Goal: Information Seeking & Learning: Learn about a topic

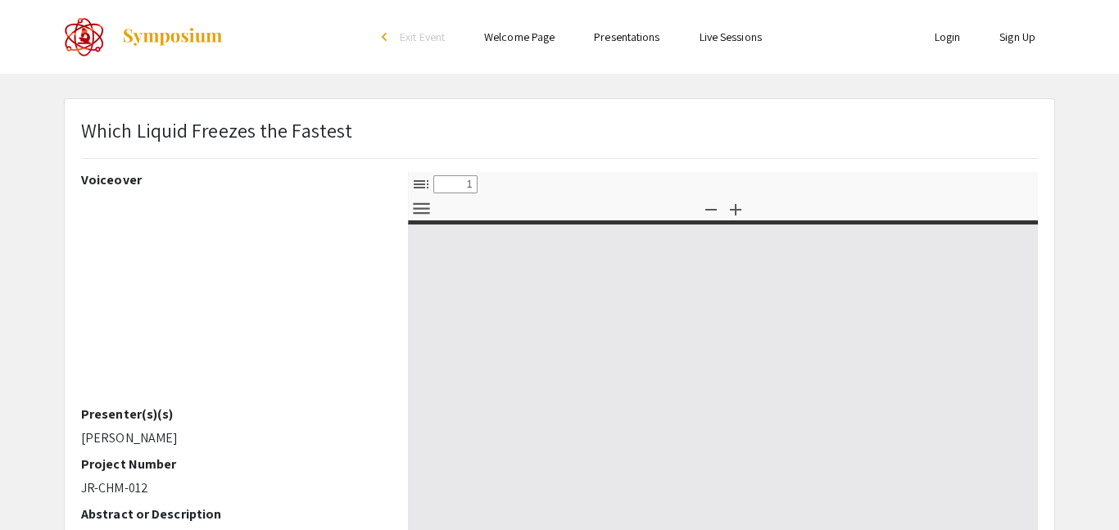
select select "custom"
type input "0"
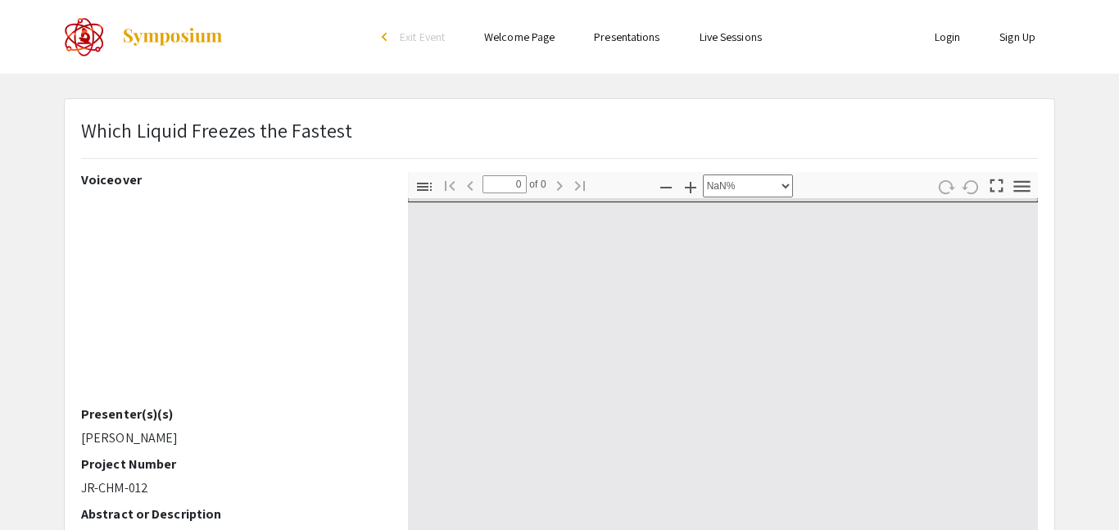
select select "auto"
type input "1"
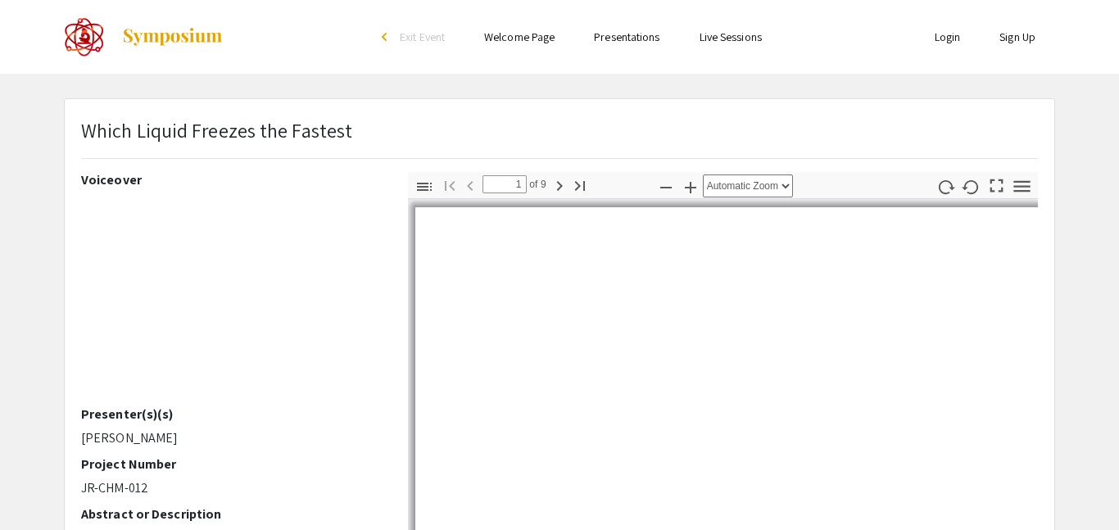
select select "auto"
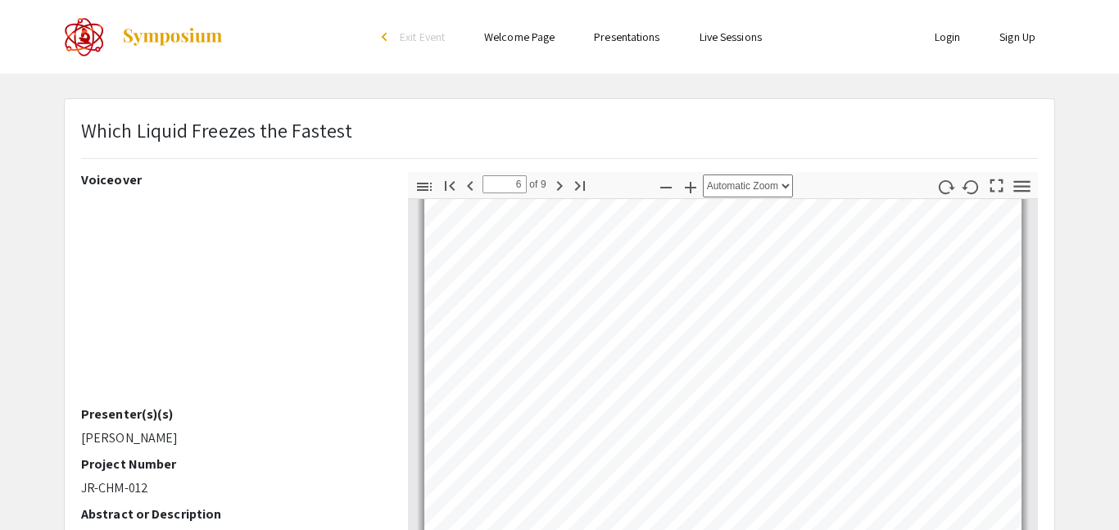
scroll to position [2462, 0]
type input "7"
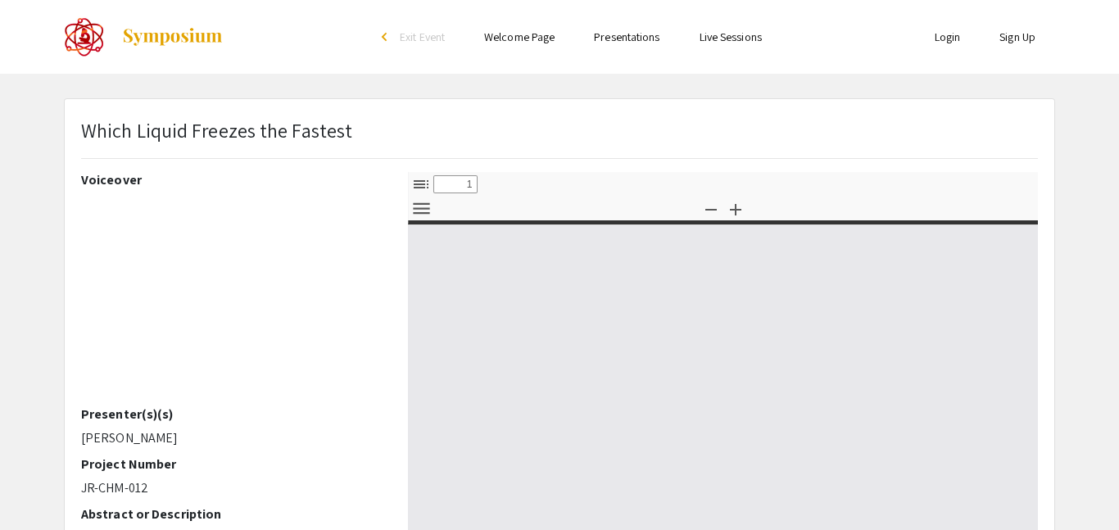
select select "custom"
type input "0"
select select "custom"
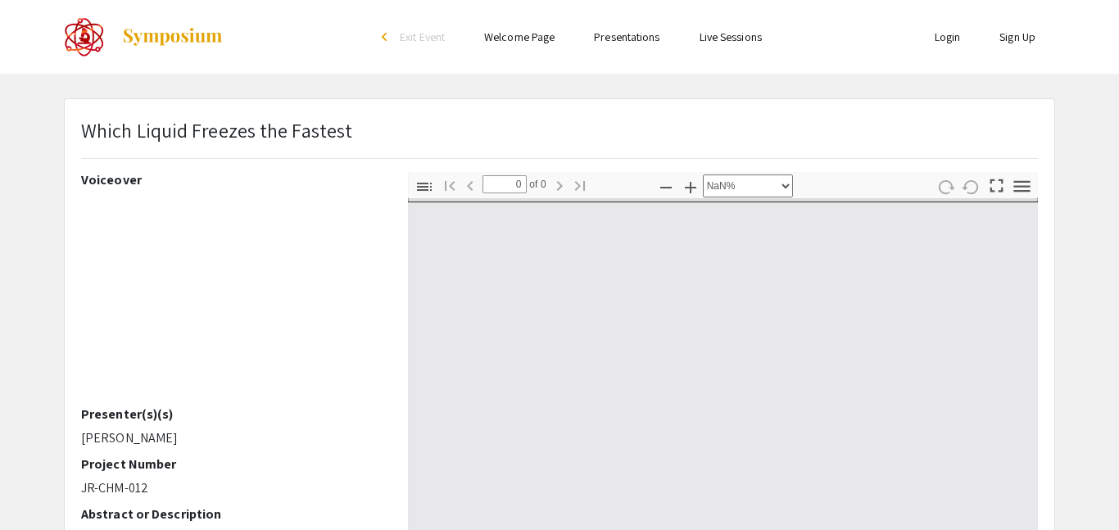
type input "1"
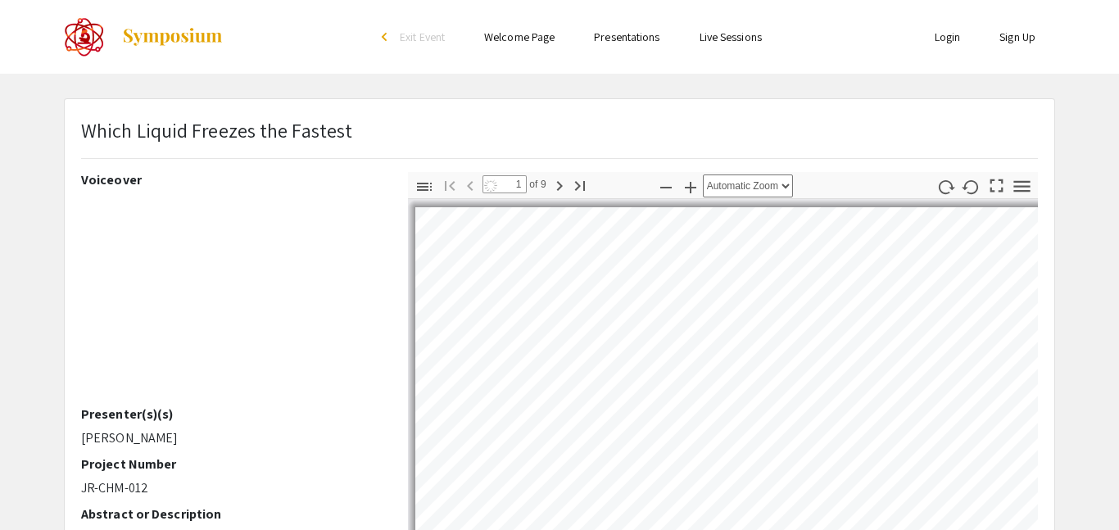
select select "auto"
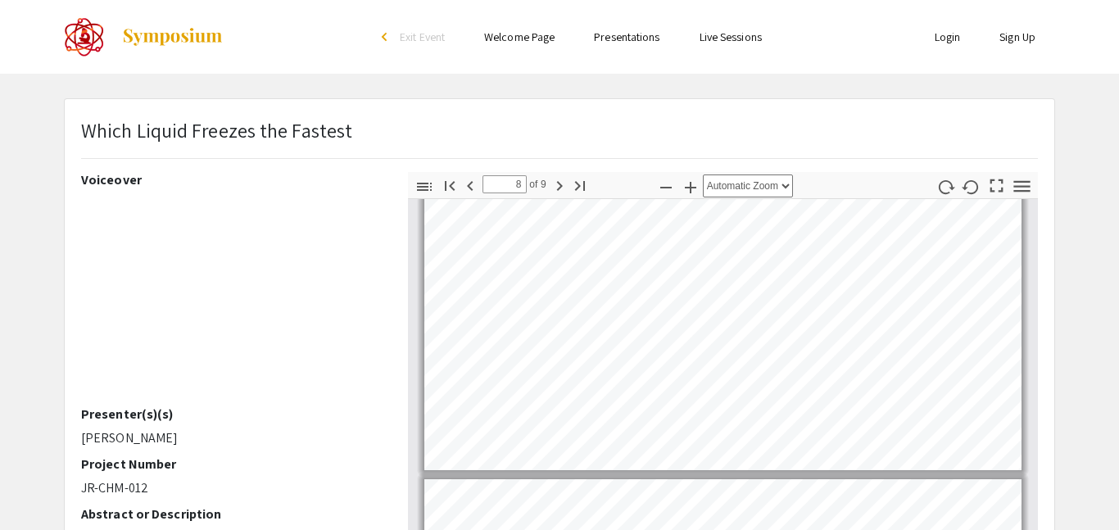
type input "7"
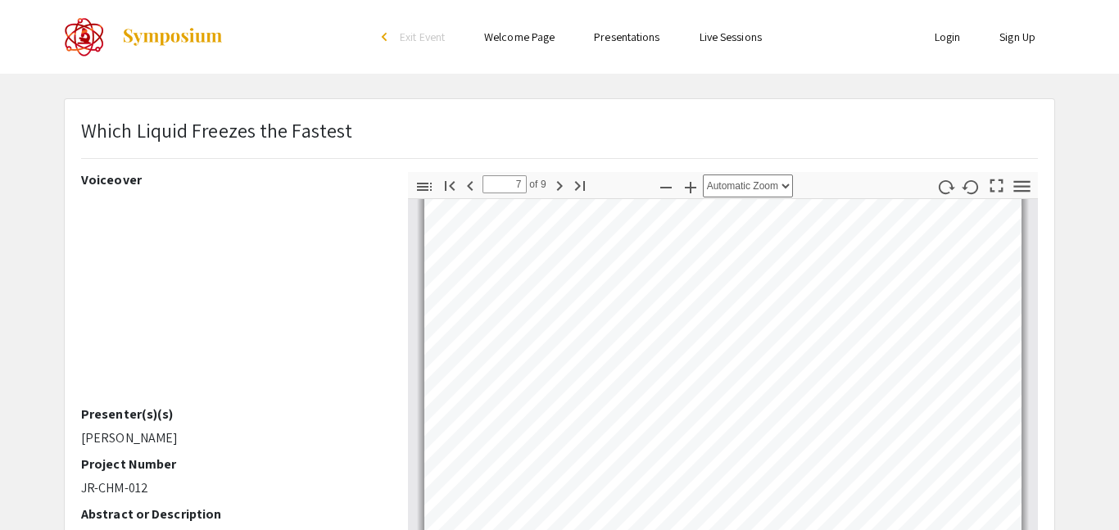
scroll to position [2834, 0]
